Goal: Transaction & Acquisition: Register for event/course

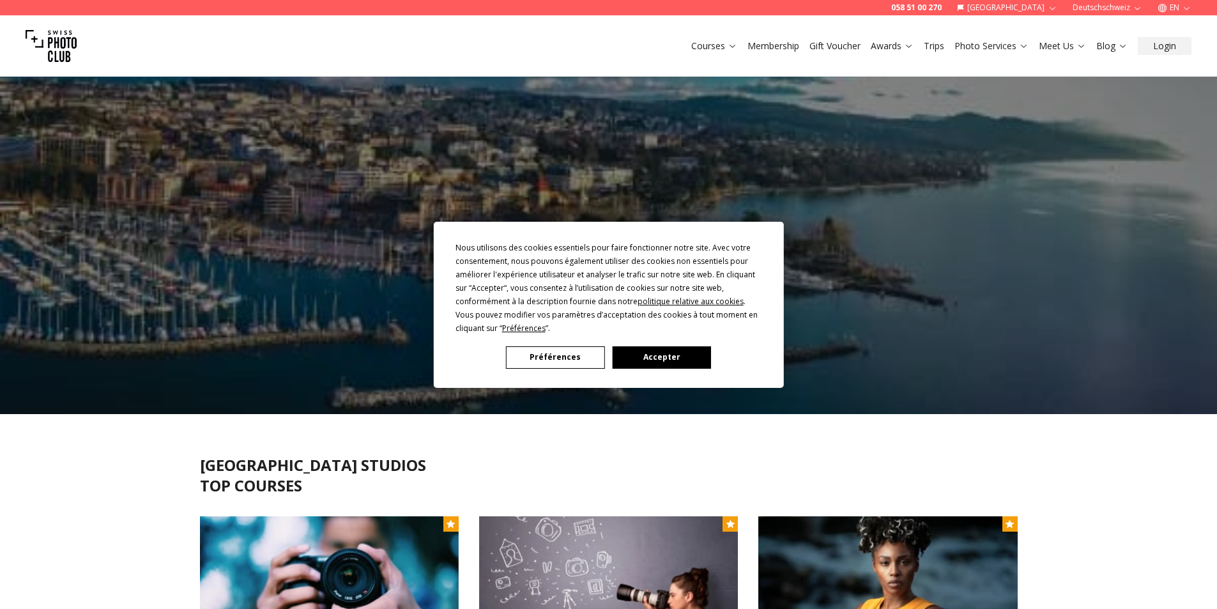
click at [640, 356] on button "Accepter" at bounding box center [661, 357] width 98 height 22
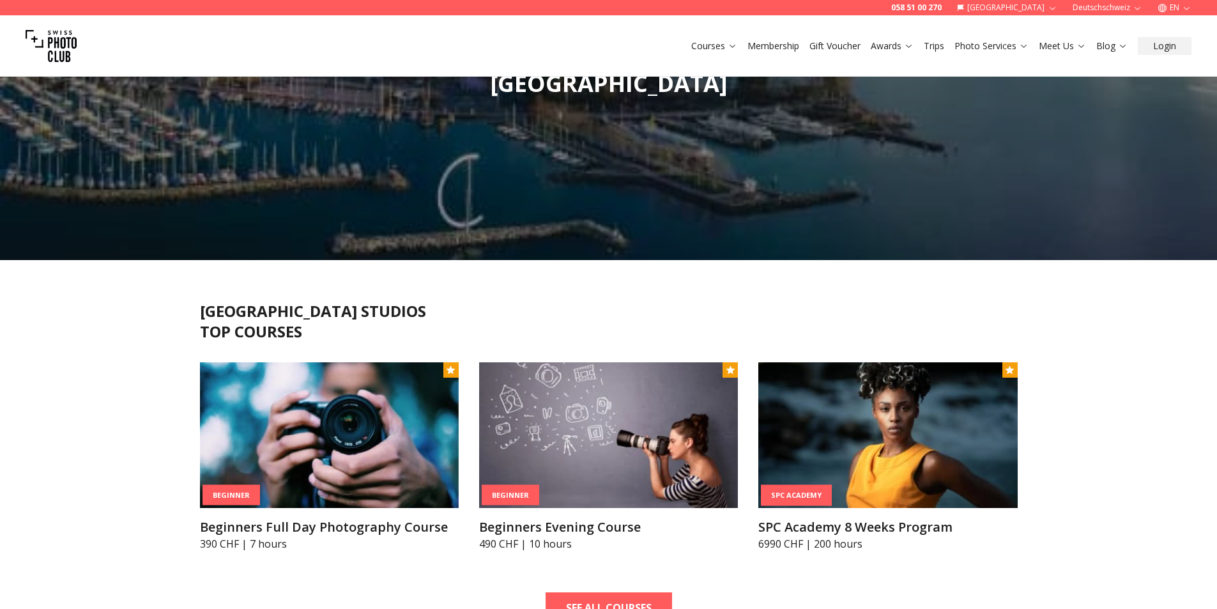
scroll to position [192, 0]
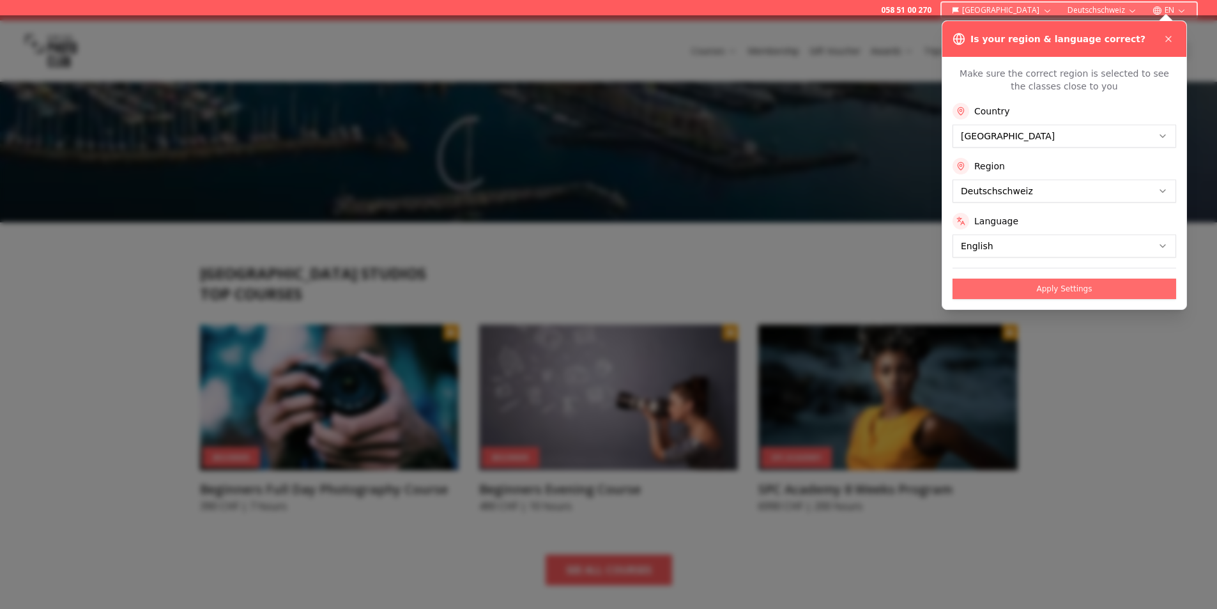
click at [1066, 283] on button "Apply Settings" at bounding box center [1065, 289] width 224 height 20
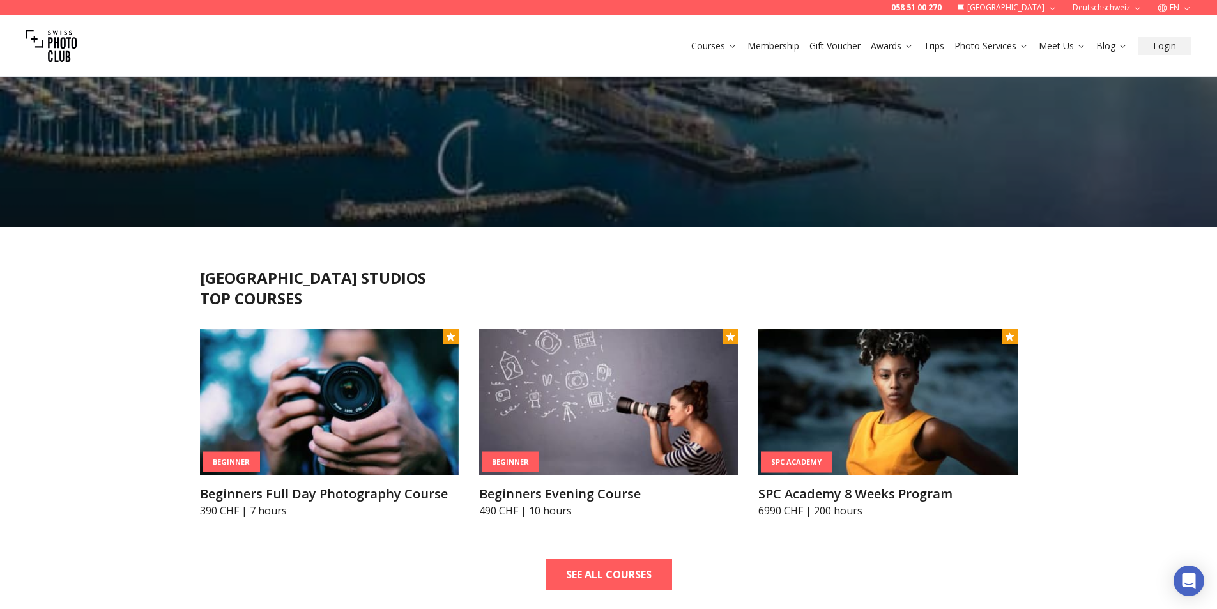
scroll to position [64, 0]
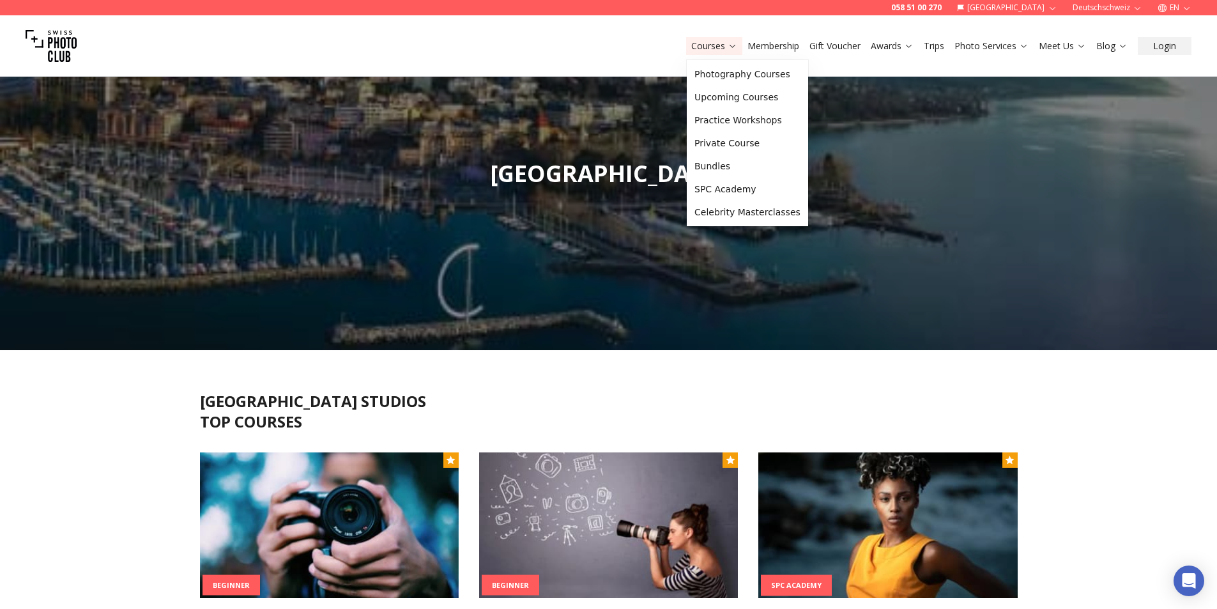
click at [723, 46] on link "Courses" at bounding box center [714, 46] width 46 height 13
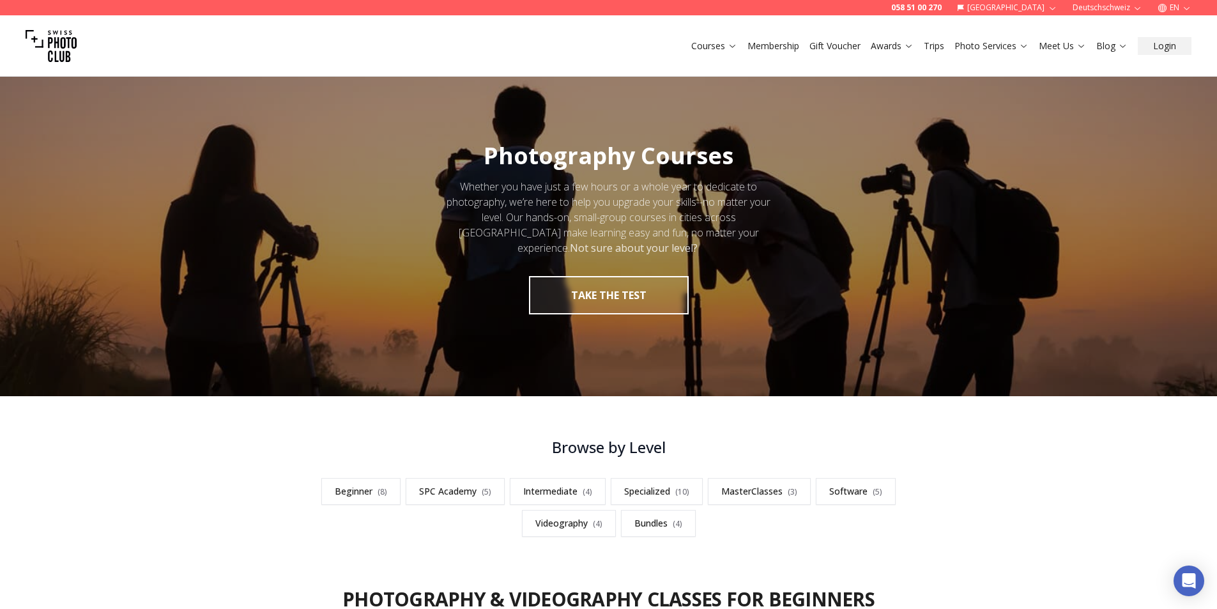
click at [723, 49] on link "Courses" at bounding box center [714, 46] width 46 height 13
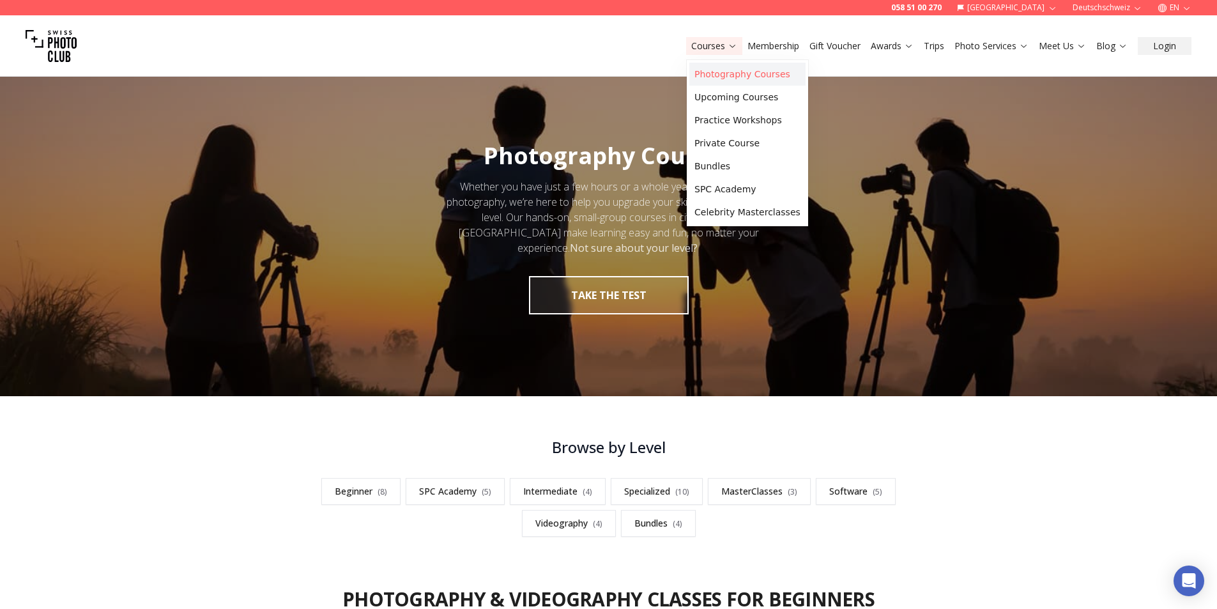
click at [743, 80] on link "Photography Courses" at bounding box center [747, 74] width 116 height 23
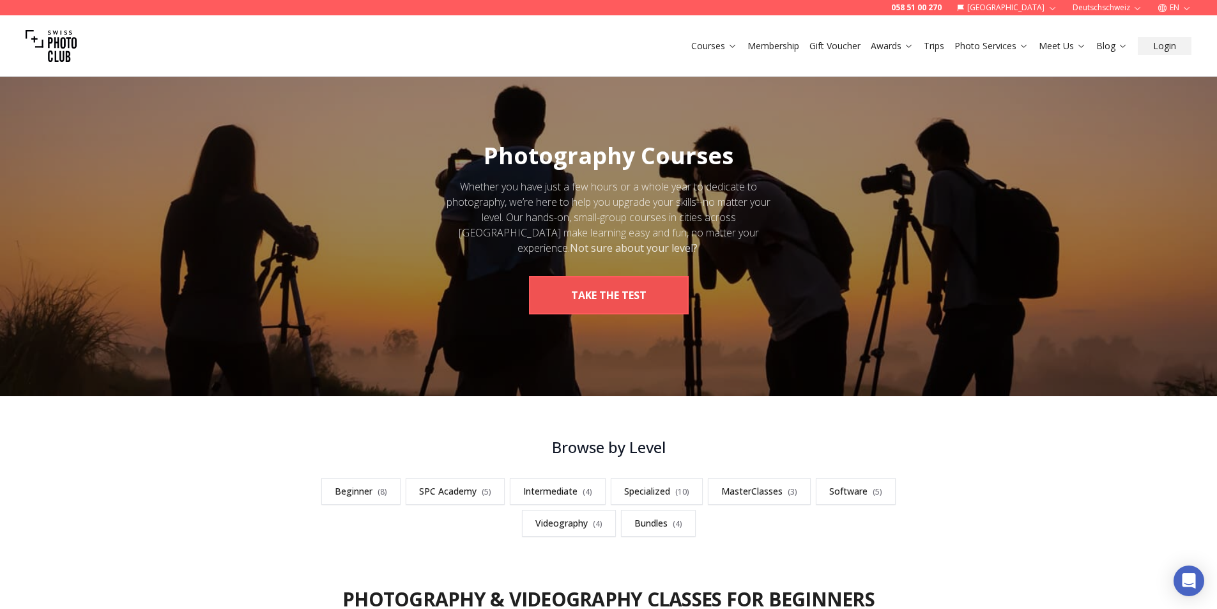
click at [653, 294] on button "take the test" at bounding box center [609, 295] width 160 height 38
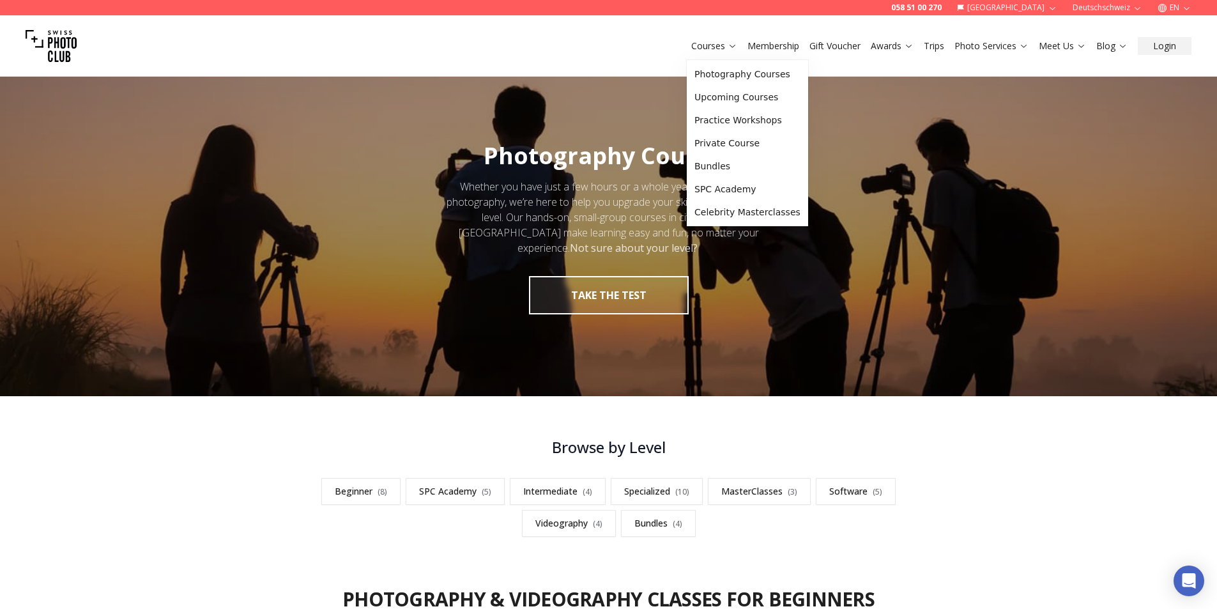
click at [733, 45] on icon at bounding box center [733, 46] width 10 height 10
click at [732, 144] on link "Private Course" at bounding box center [747, 143] width 116 height 23
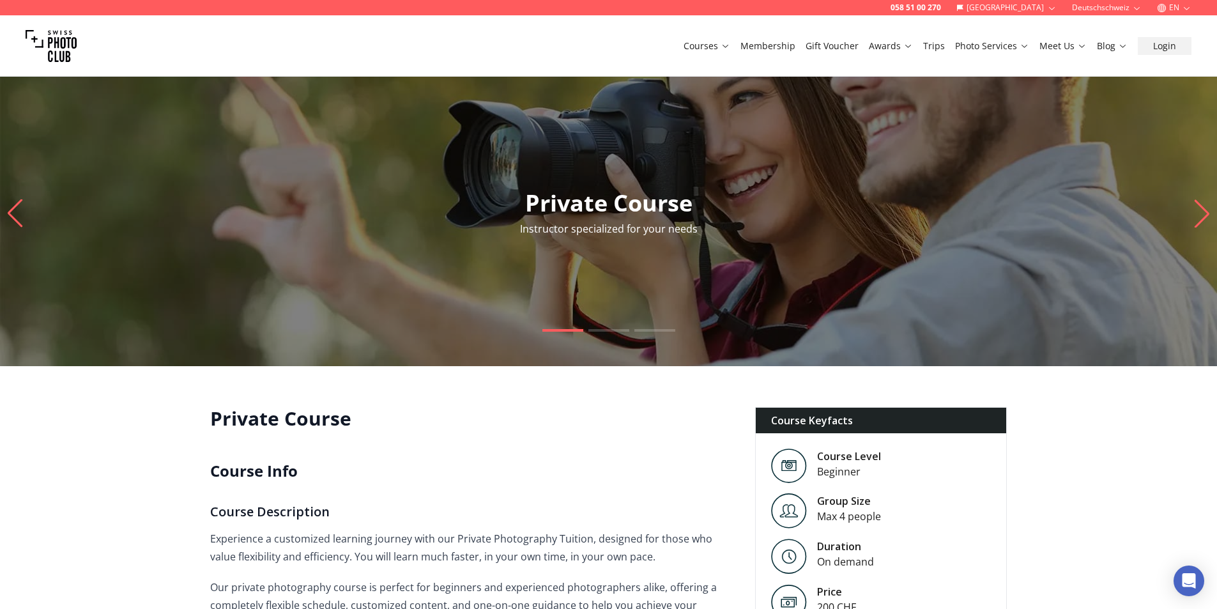
click at [5, 224] on div at bounding box center [608, 213] width 1217 height 305
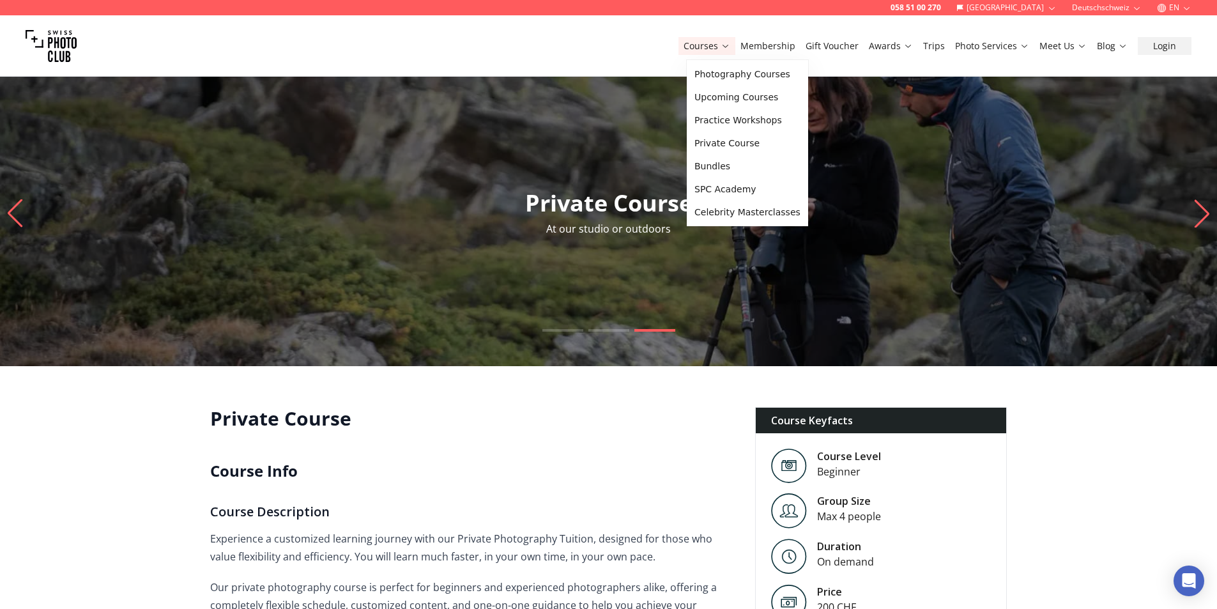
click at [730, 44] on icon at bounding box center [726, 46] width 10 height 10
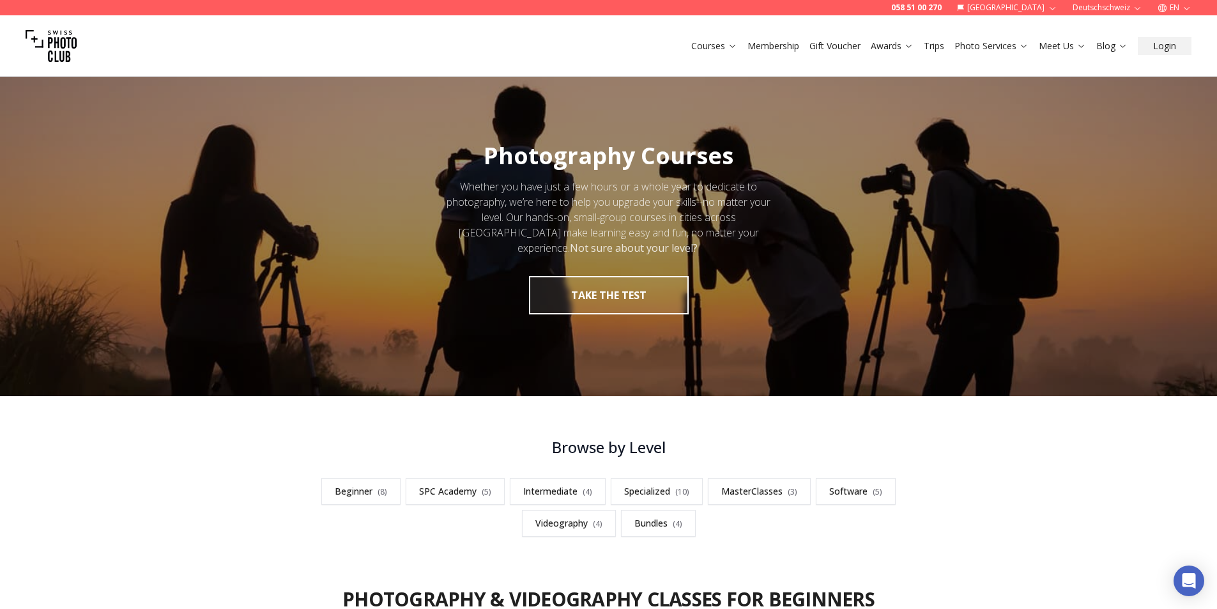
click at [731, 50] on link "Courses" at bounding box center [714, 46] width 46 height 13
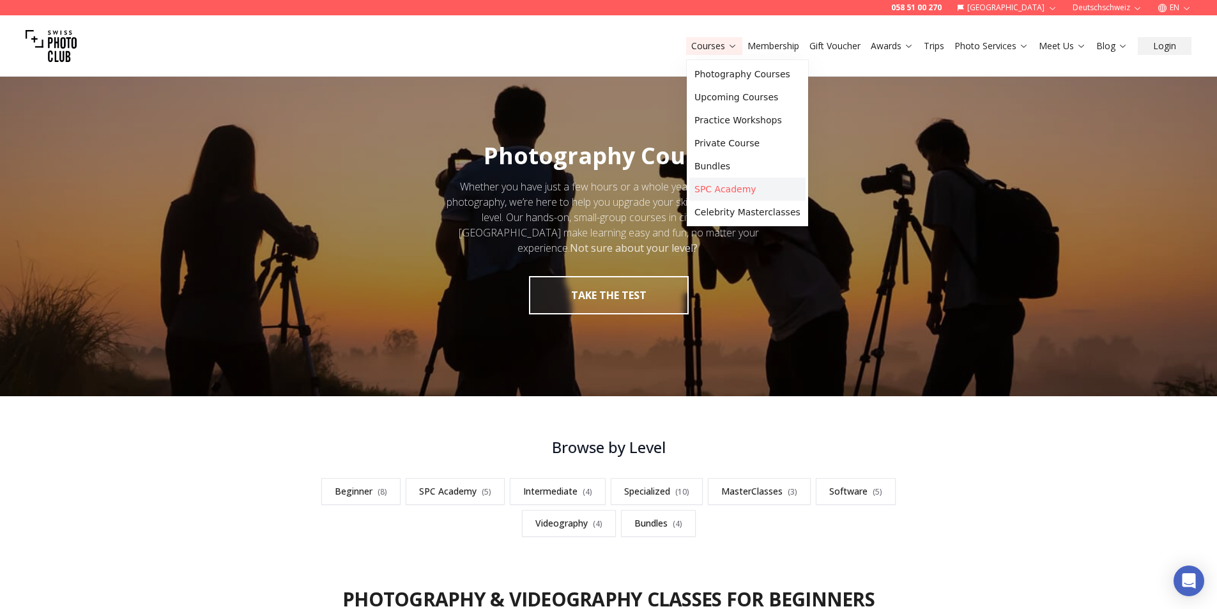
click at [746, 180] on link "SPC Academy" at bounding box center [747, 189] width 116 height 23
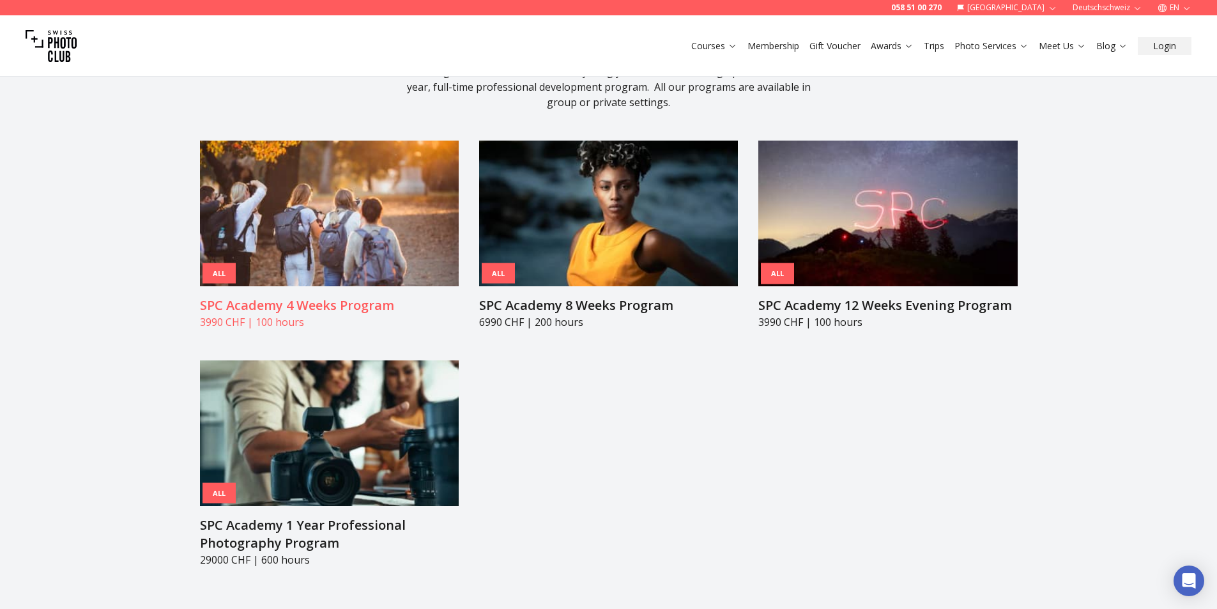
scroll to position [1278, 0]
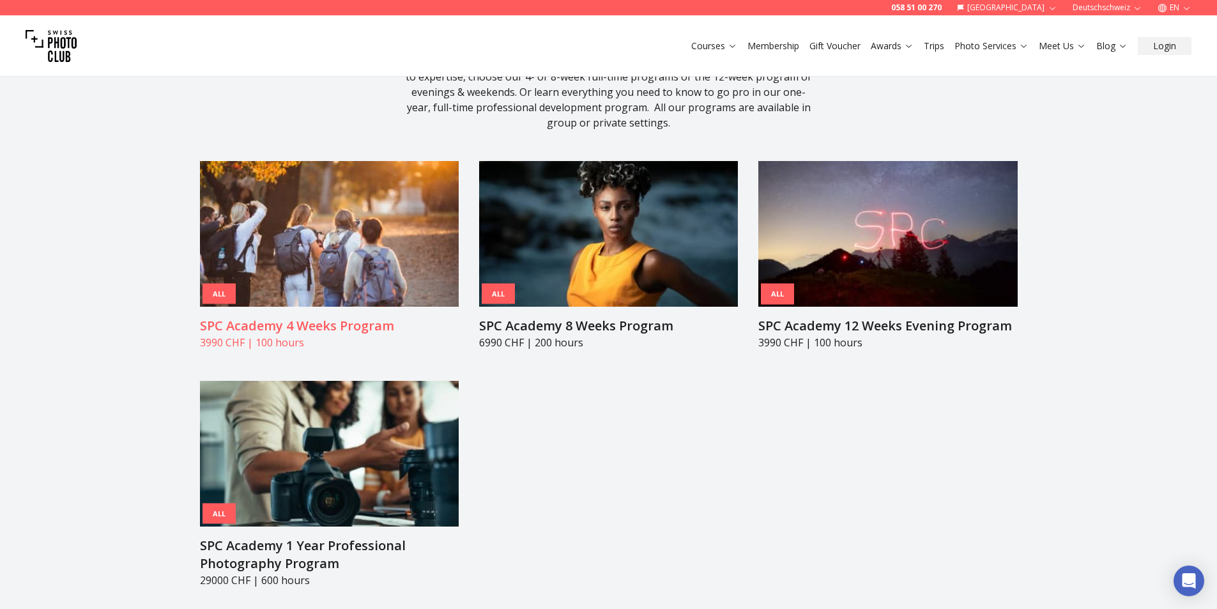
click at [374, 187] on img at bounding box center [329, 234] width 259 height 146
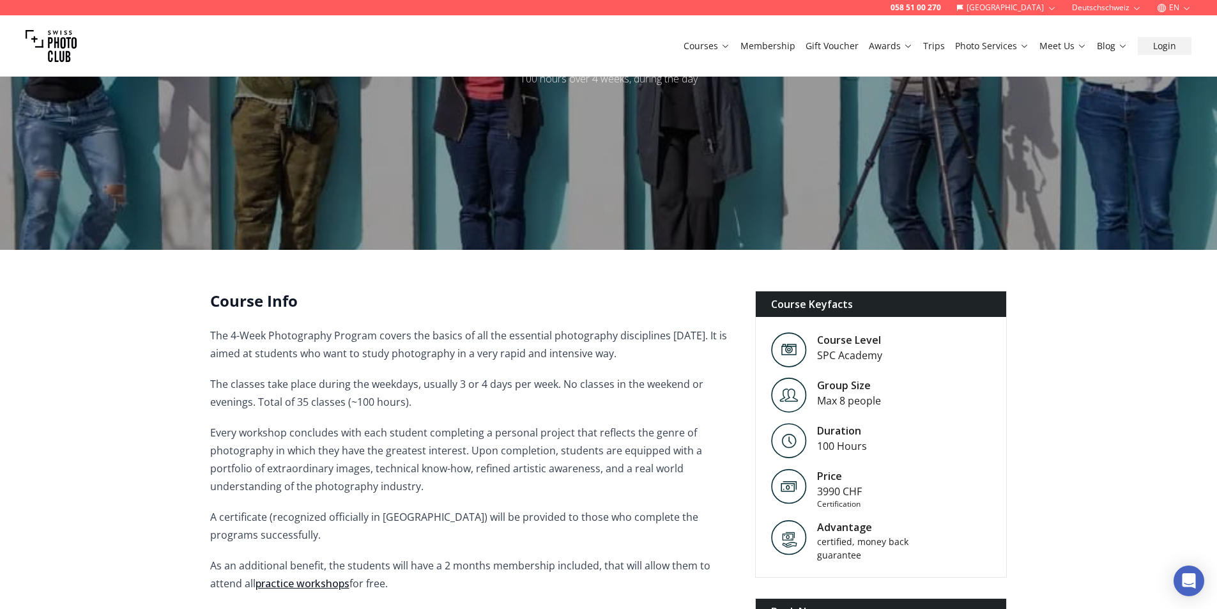
scroll to position [128, 0]
click at [805, 478] on img at bounding box center [789, 487] width 36 height 36
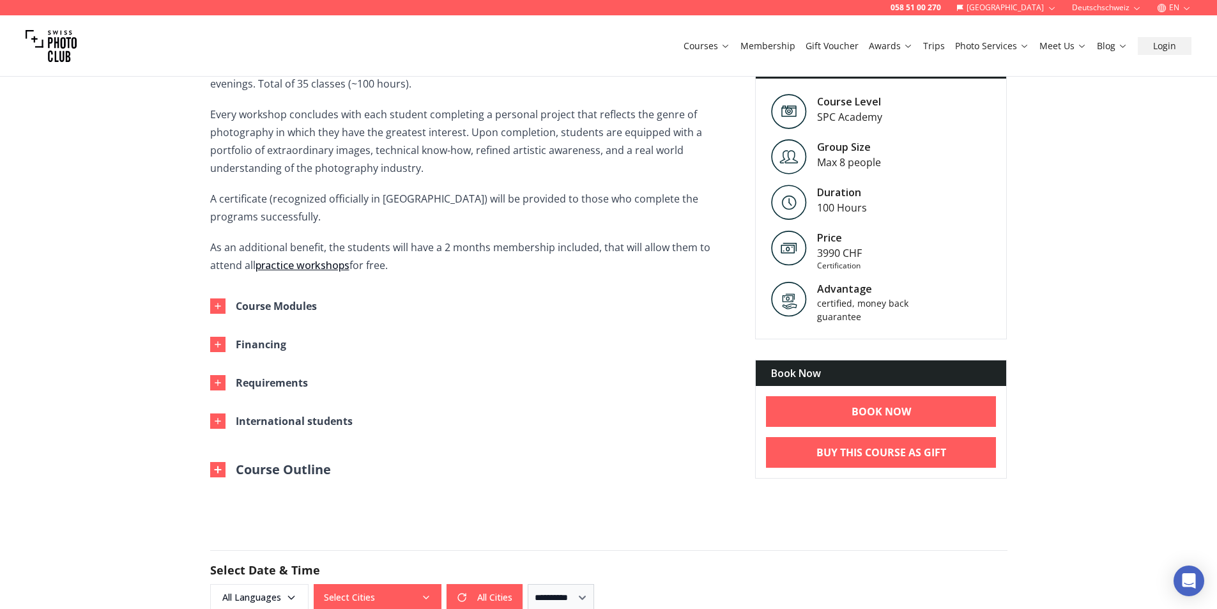
scroll to position [447, 0]
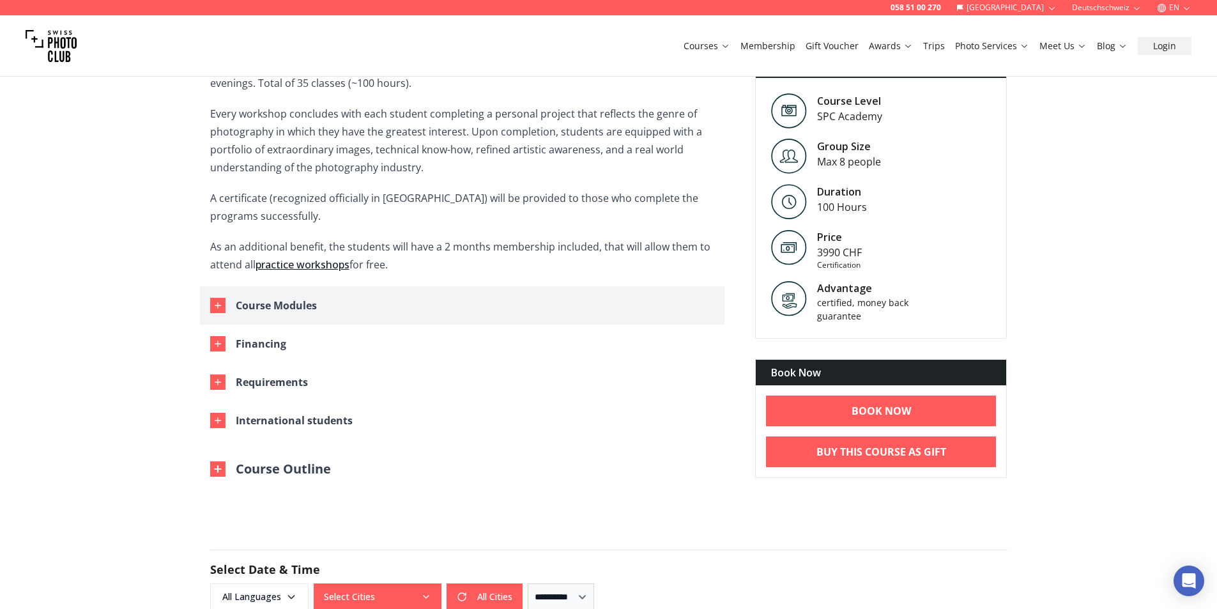
click at [277, 311] on div "Course Modules" at bounding box center [276, 305] width 81 height 18
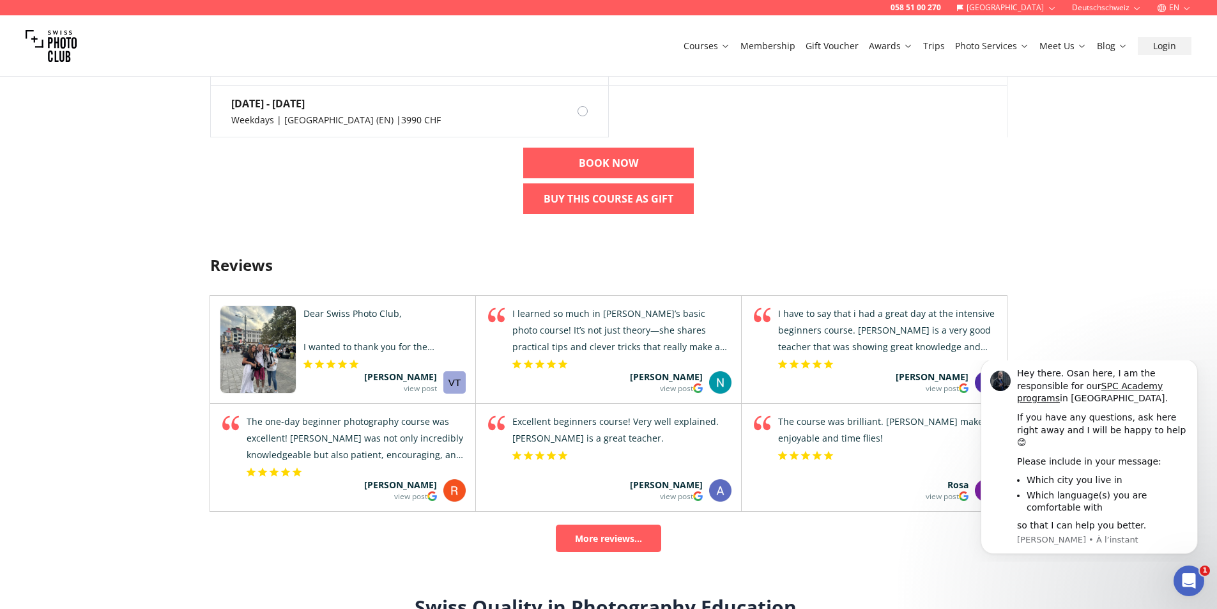
scroll to position [1981, 0]
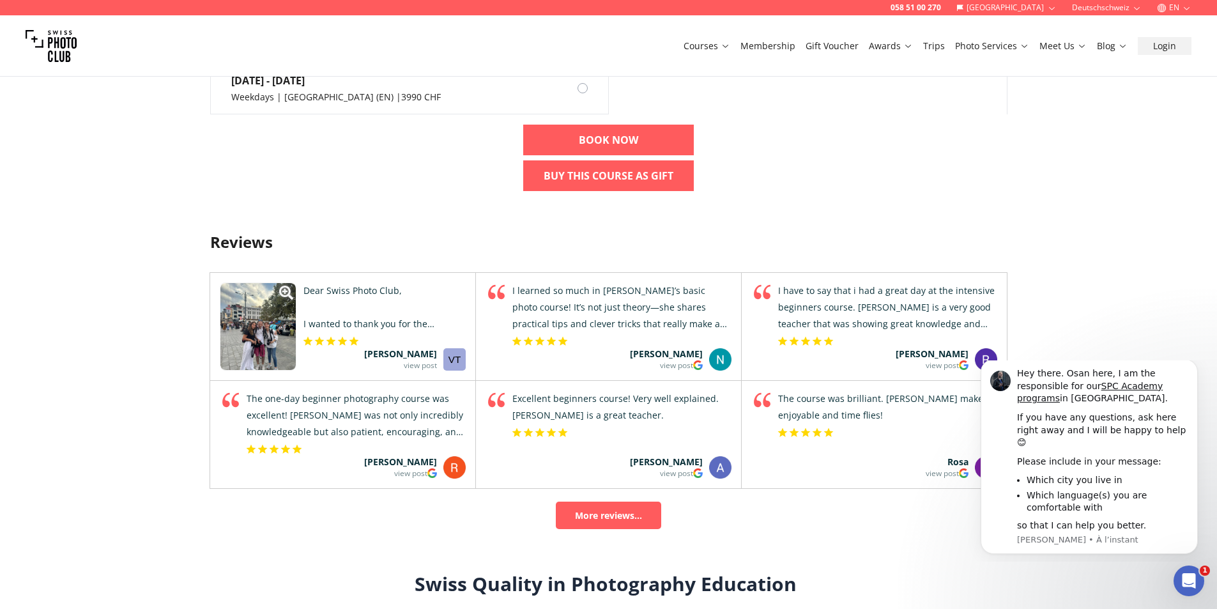
click at [256, 355] on rw-ll-image at bounding box center [257, 326] width 75 height 87
click at [284, 295] on icon "icon-resize-plus" at bounding box center [286, 293] width 14 height 14
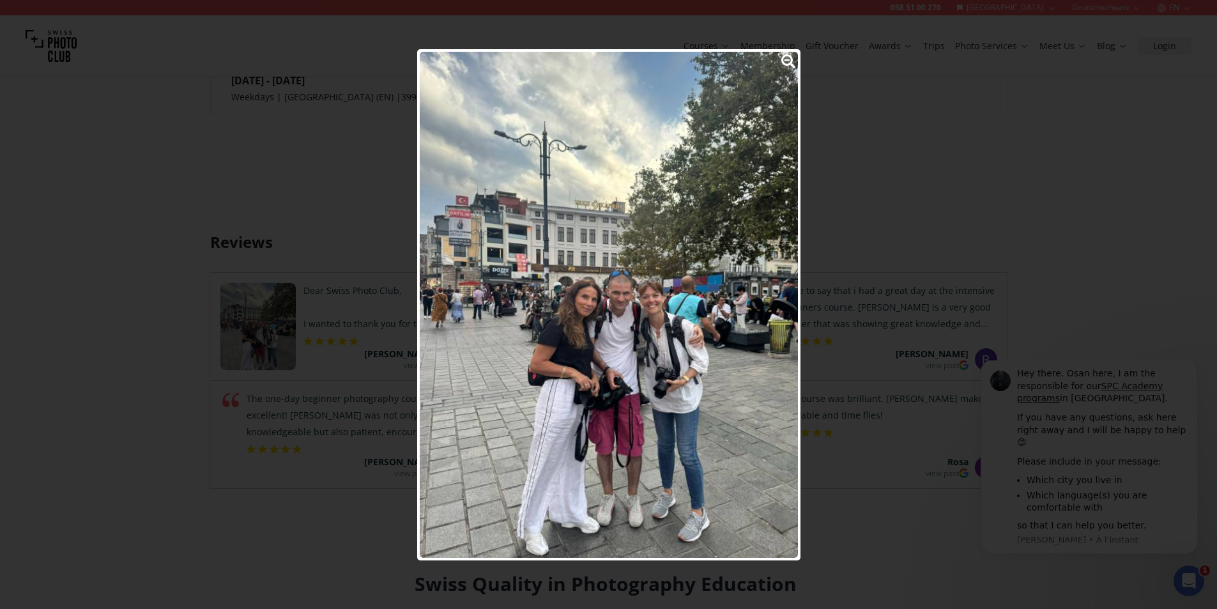
click at [785, 59] on icon "icon-resize-minus" at bounding box center [788, 61] width 14 height 14
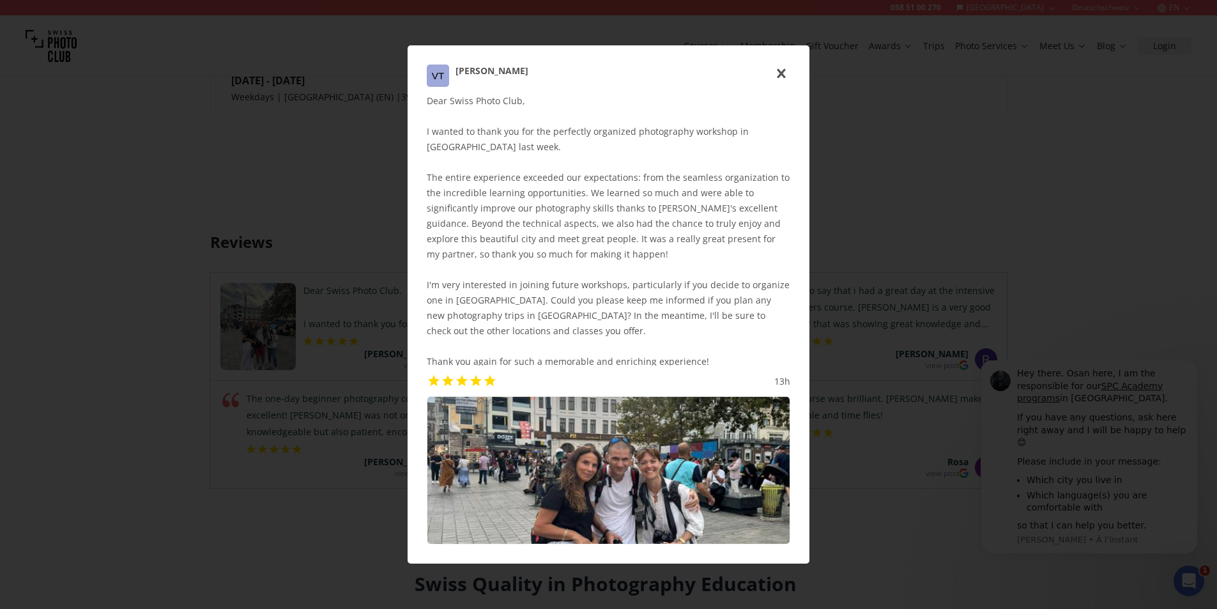
click at [783, 73] on use "icon-cross" at bounding box center [781, 74] width 8 height 10
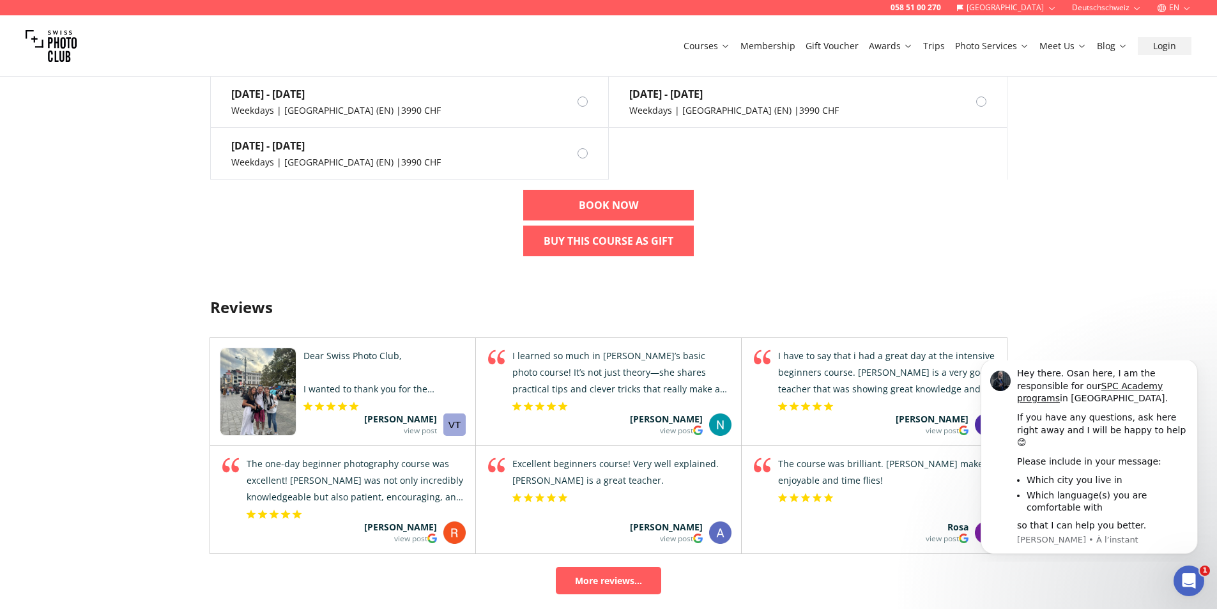
scroll to position [1853, 0]
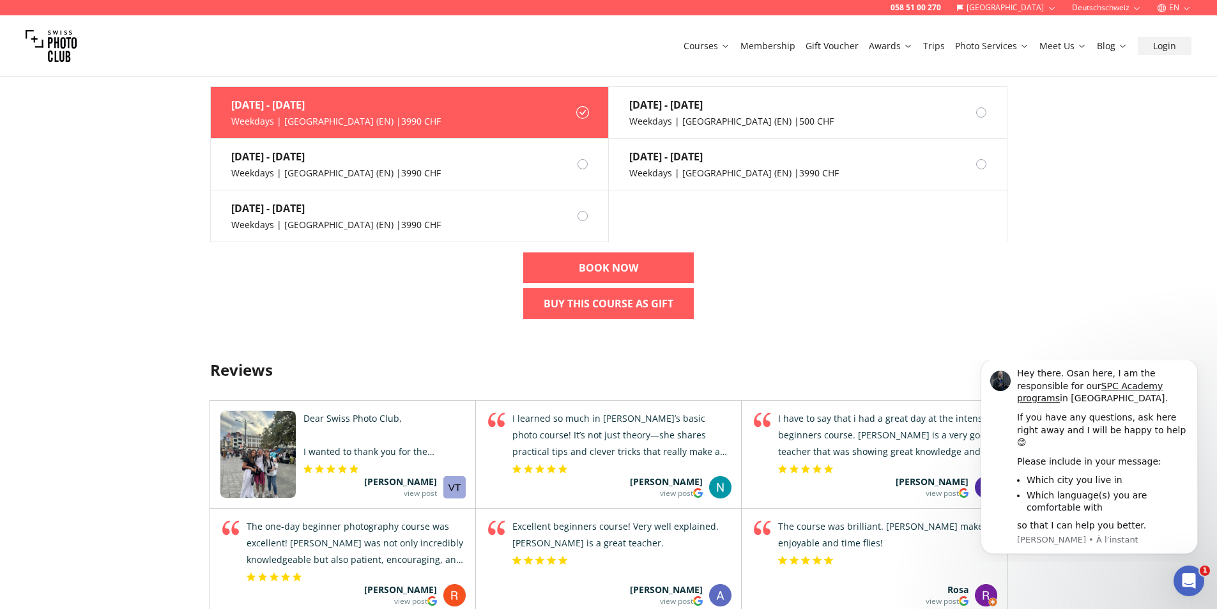
click at [831, 45] on link "Gift Voucher" at bounding box center [832, 46] width 53 height 13
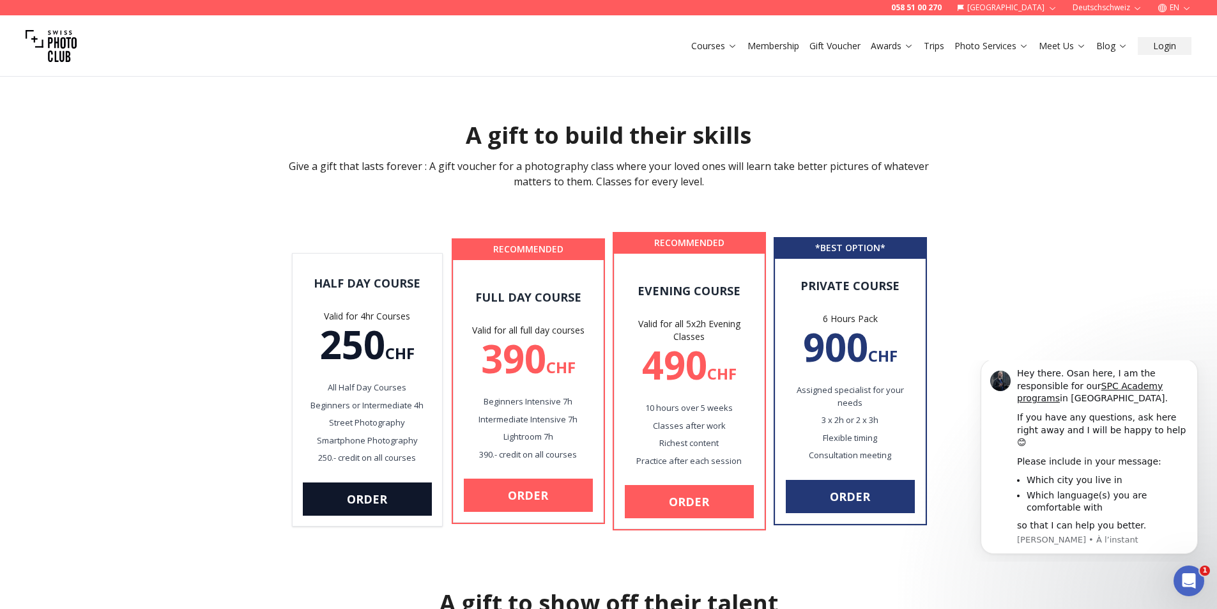
click at [771, 47] on link "Membership" at bounding box center [773, 46] width 52 height 13
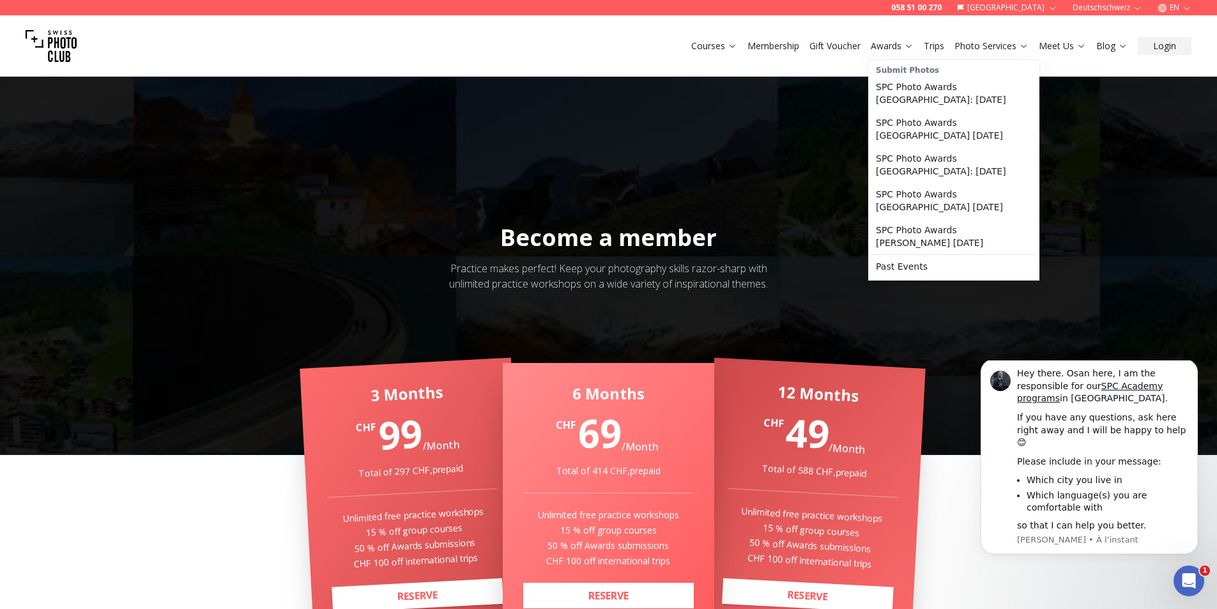
click at [889, 42] on link "Awards" at bounding box center [892, 46] width 43 height 13
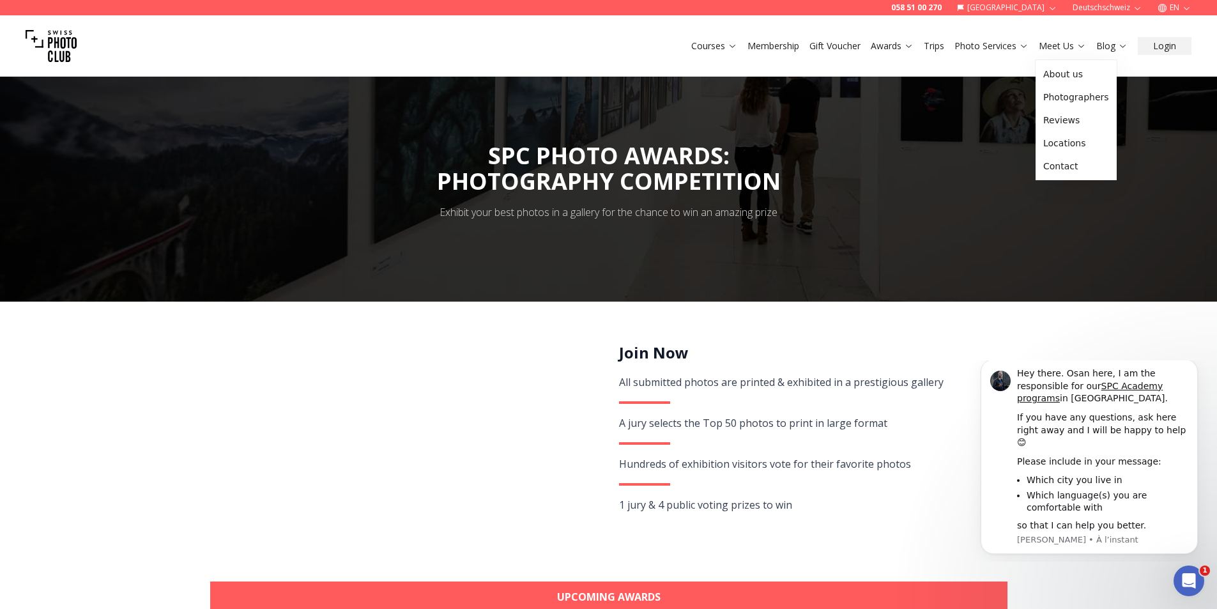
click at [1080, 37] on button "Meet Us" at bounding box center [1062, 46] width 57 height 18
click at [1092, 134] on link "Locations" at bounding box center [1076, 143] width 76 height 23
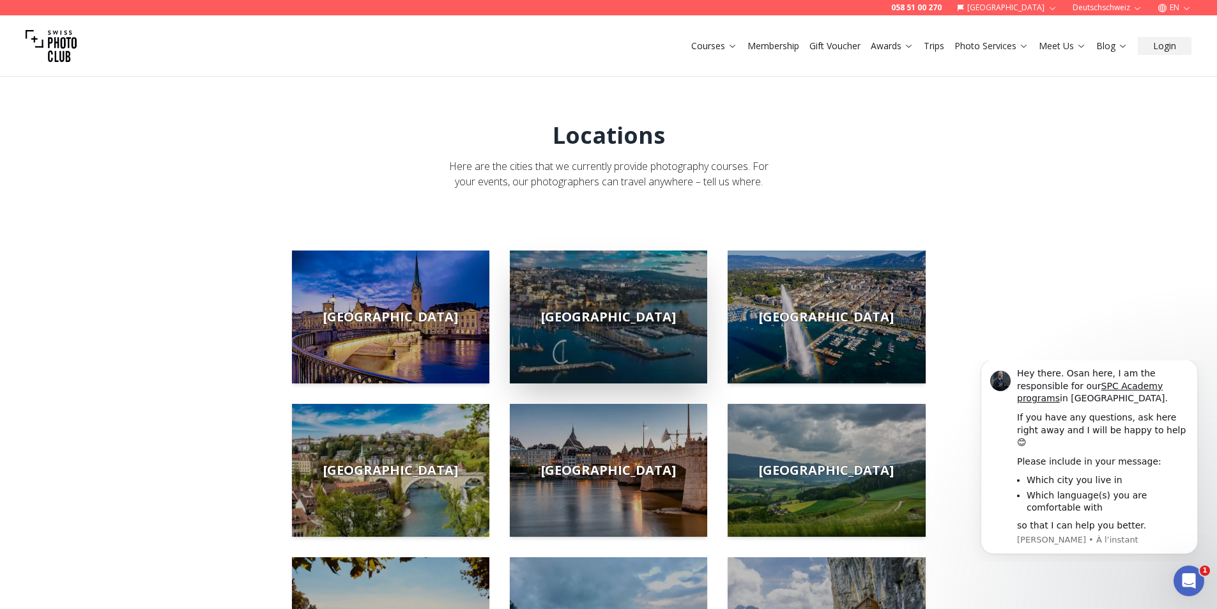
click at [616, 297] on img at bounding box center [608, 316] width 197 height 133
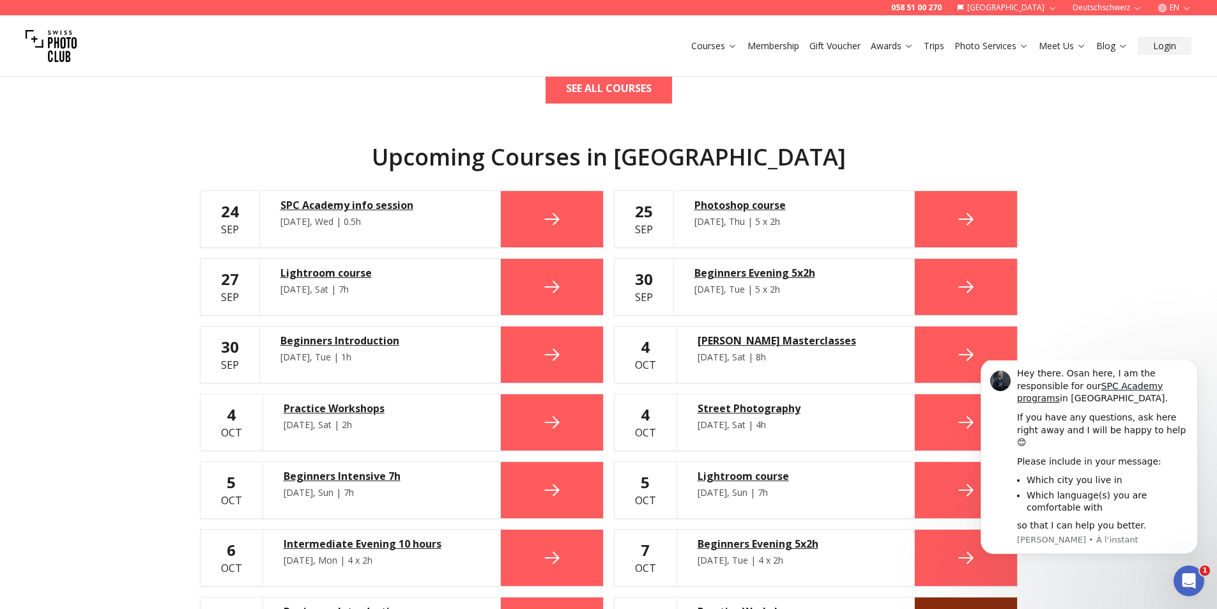
scroll to position [703, 0]
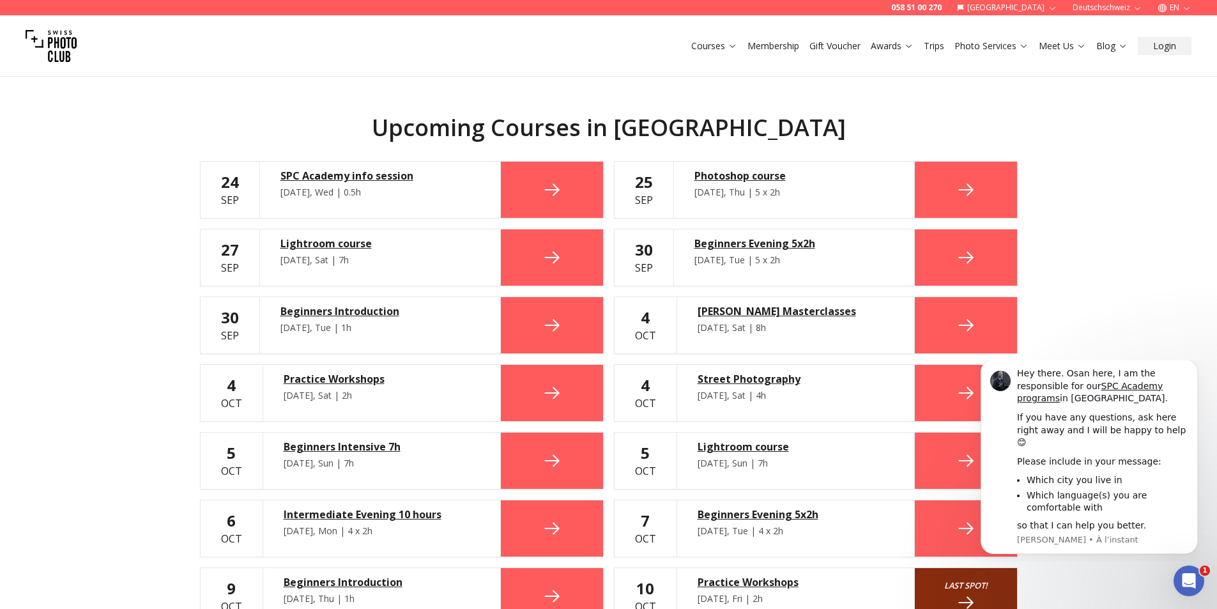
click at [562, 268] on link at bounding box center [552, 257] width 102 height 56
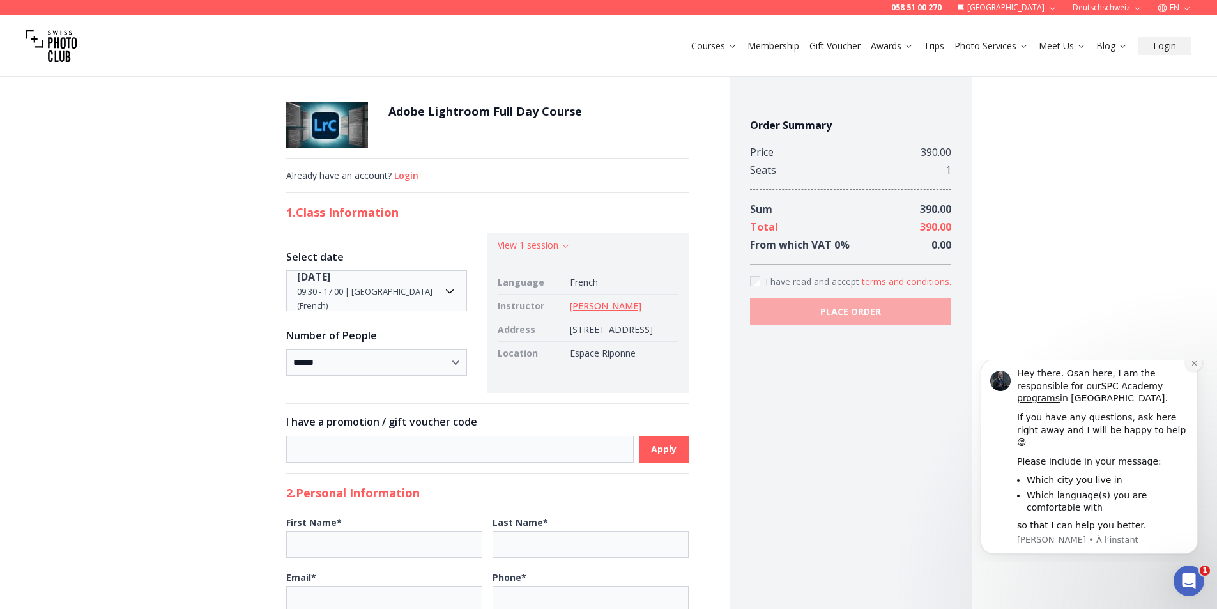
click at [1191, 367] on icon "Dismiss notification" at bounding box center [1194, 363] width 7 height 7
